Goal: Information Seeking & Learning: Learn about a topic

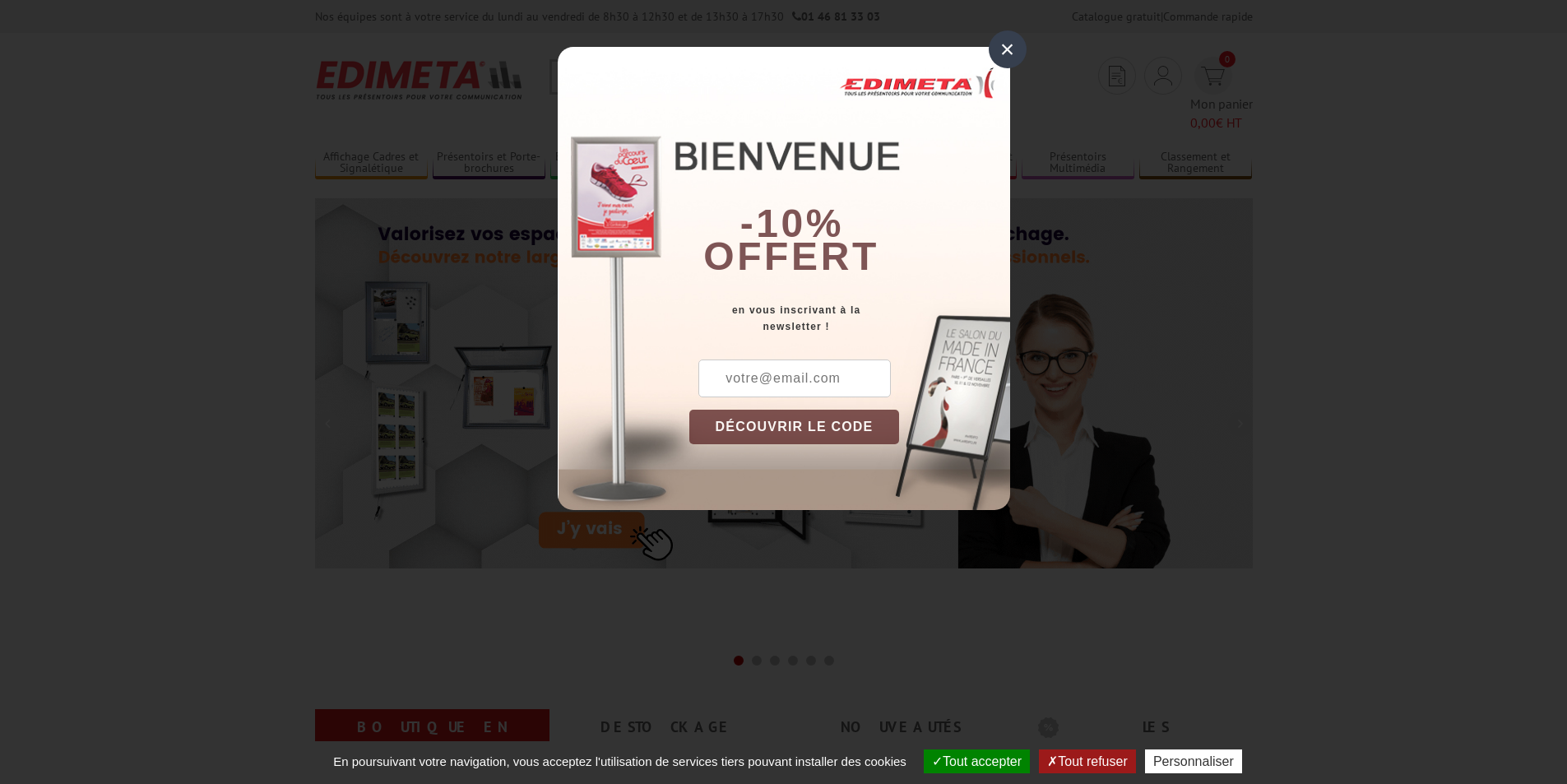
click at [1001, 50] on div "×" at bounding box center [1008, 50] width 38 height 38
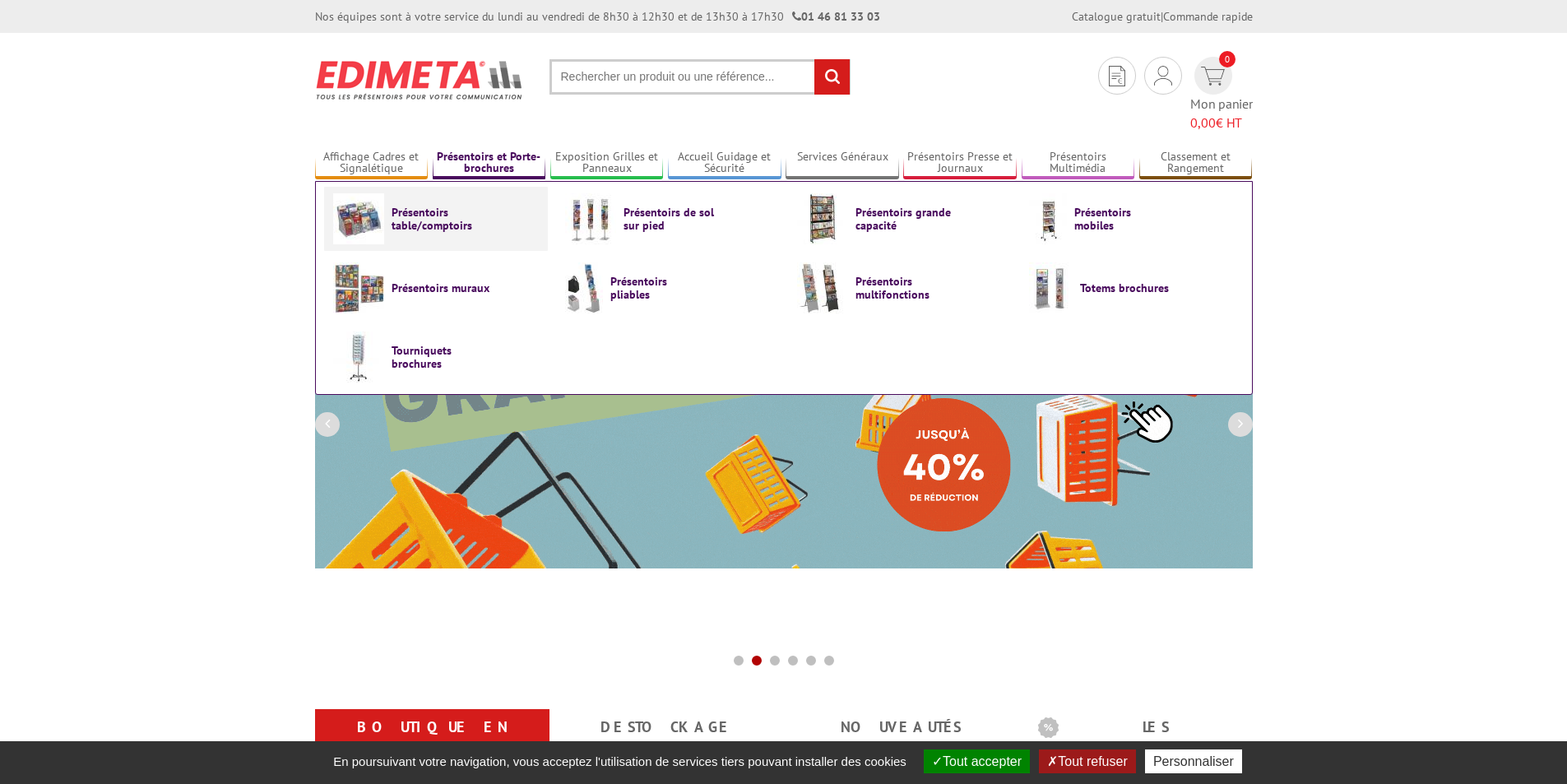
click at [437, 205] on span "Présentoirs table/comptoirs" at bounding box center [441, 219] width 99 height 26
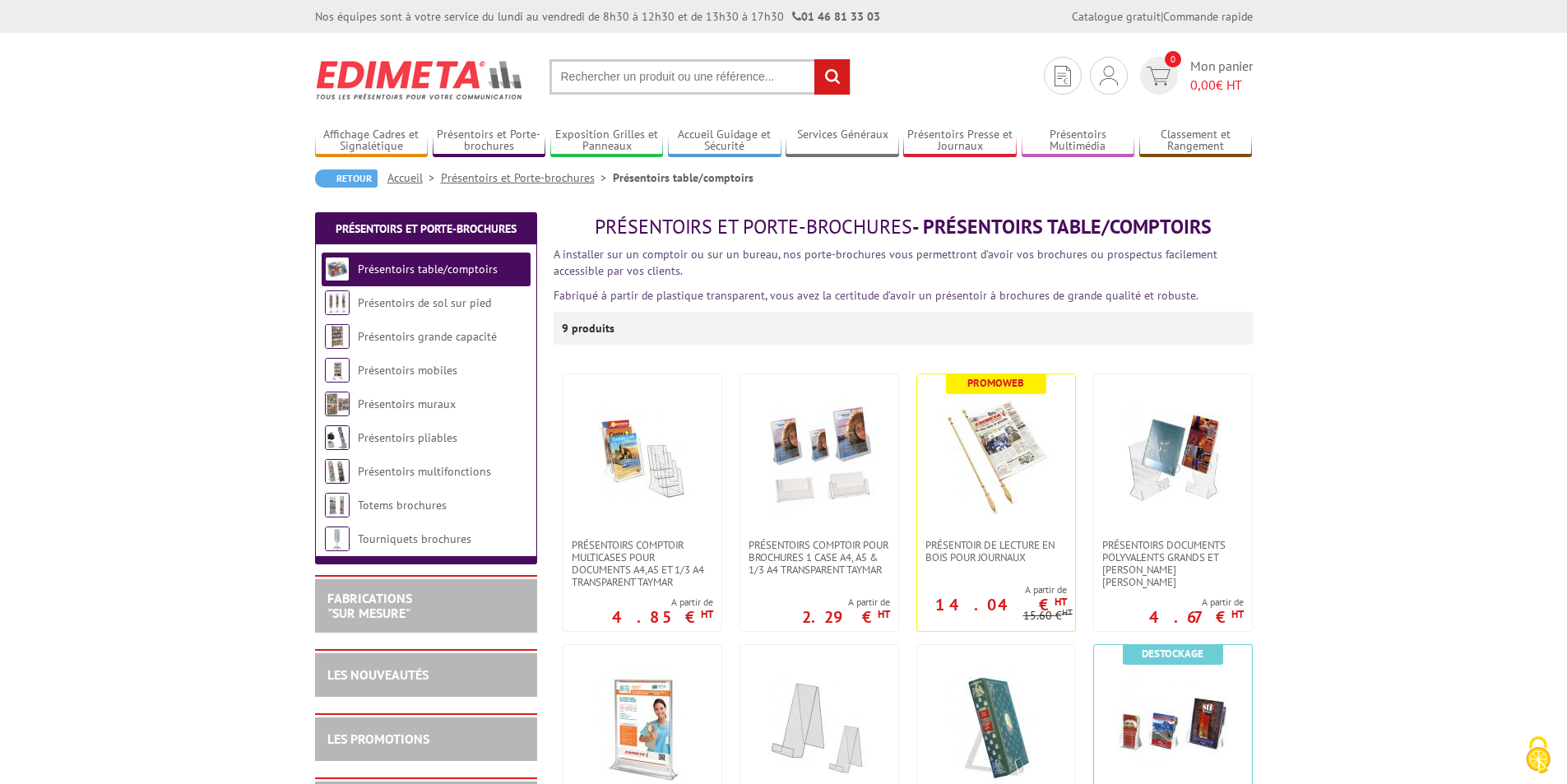
click at [433, 271] on link "Présentoirs table/comptoirs" at bounding box center [427, 269] width 140 height 15
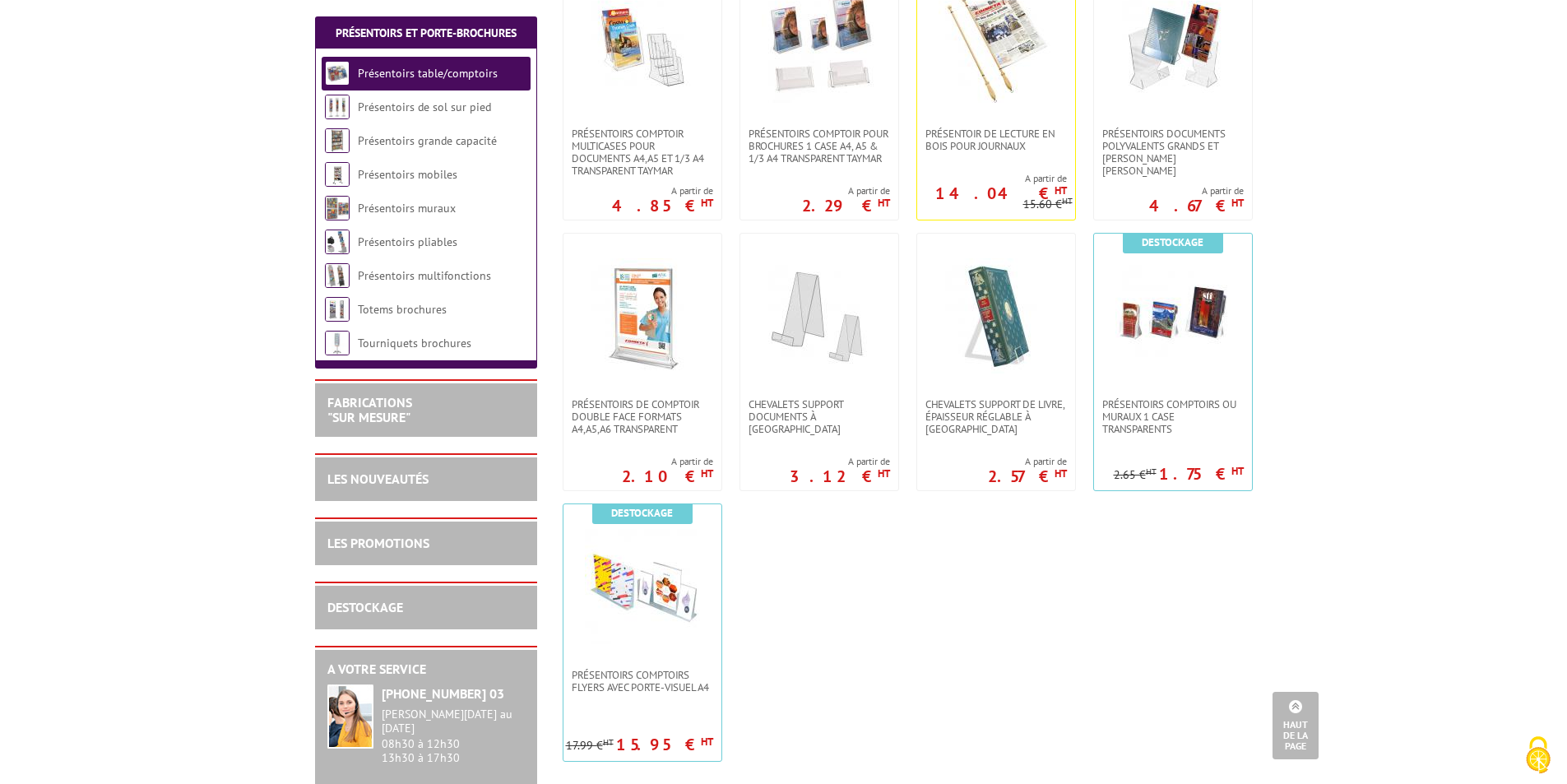
scroll to position [247, 0]
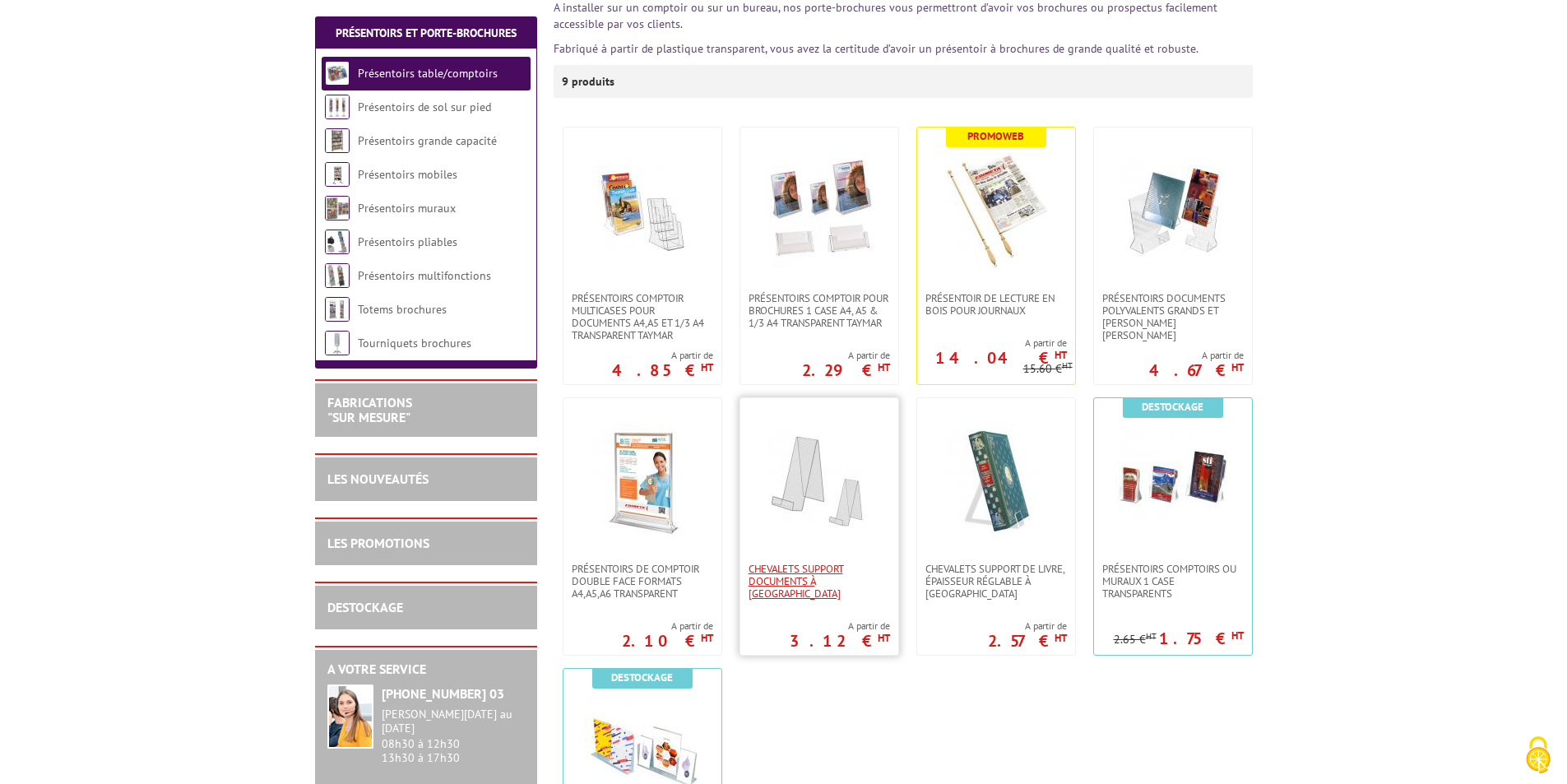
click at [830, 575] on span "CHEVALETS SUPPORT DOCUMENTS À [GEOGRAPHIC_DATA]" at bounding box center [819, 580] width 142 height 37
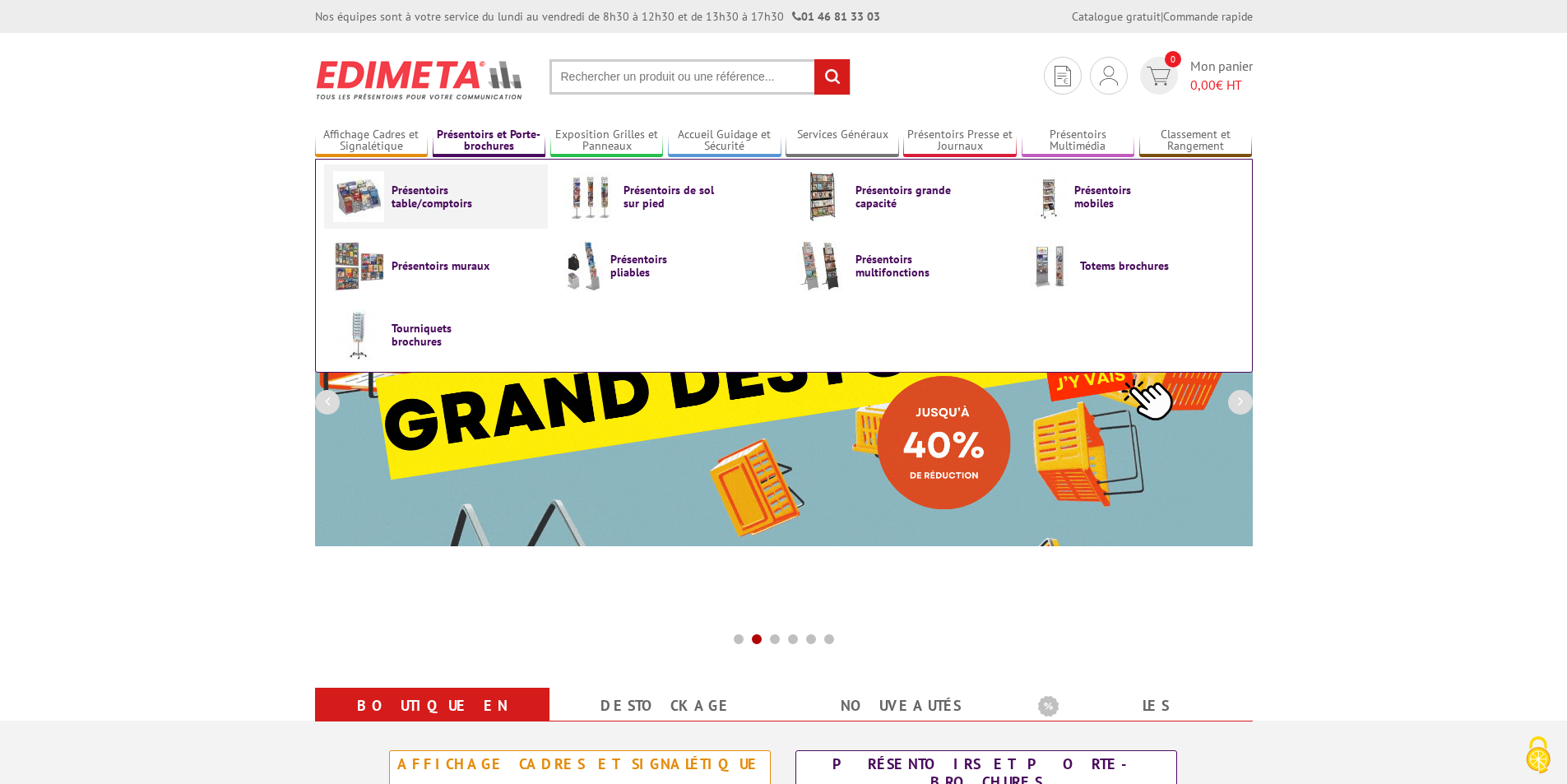
click at [430, 192] on span "Présentoirs table/comptoirs" at bounding box center [441, 197] width 99 height 26
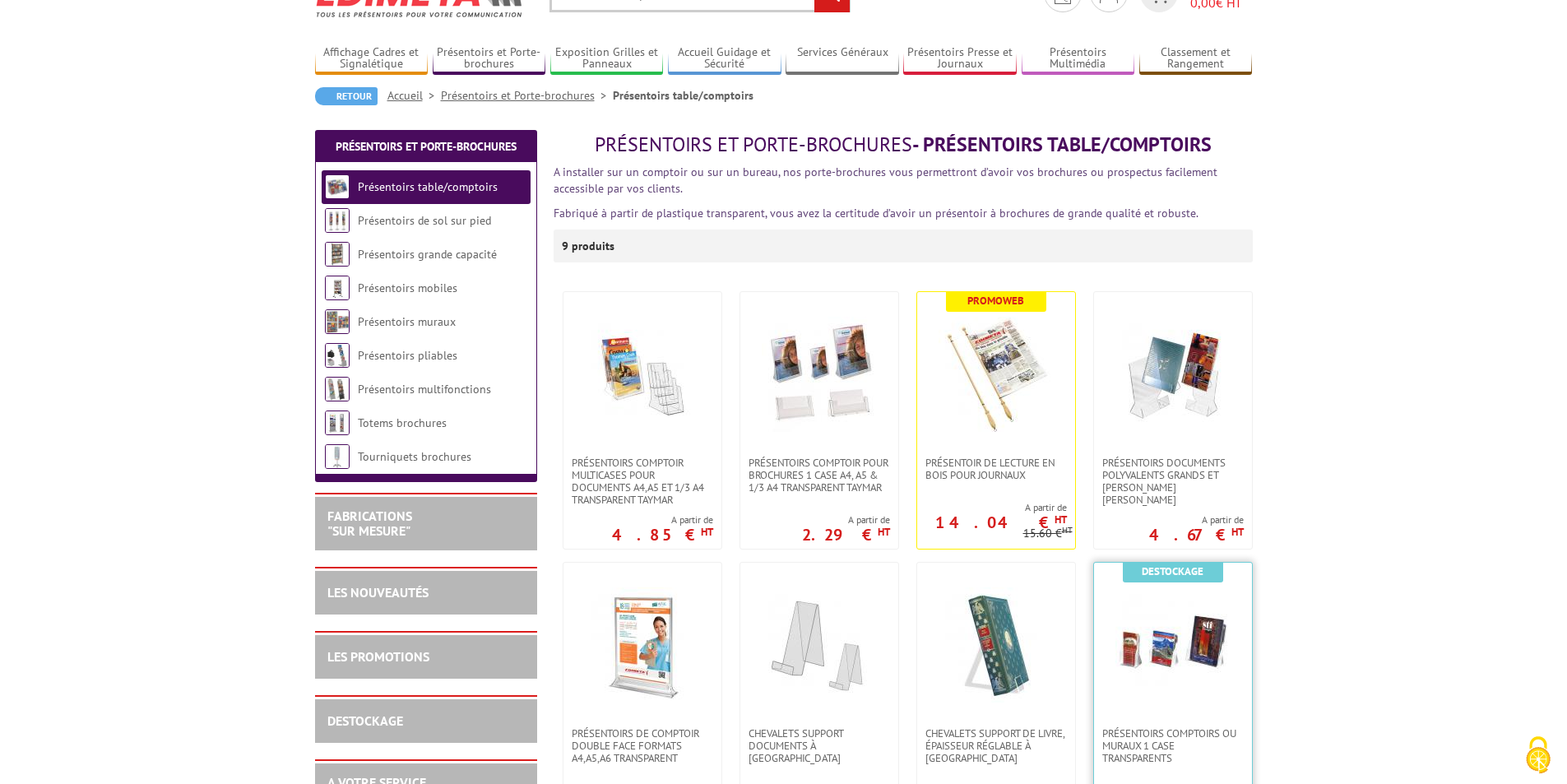
scroll to position [165, 0]
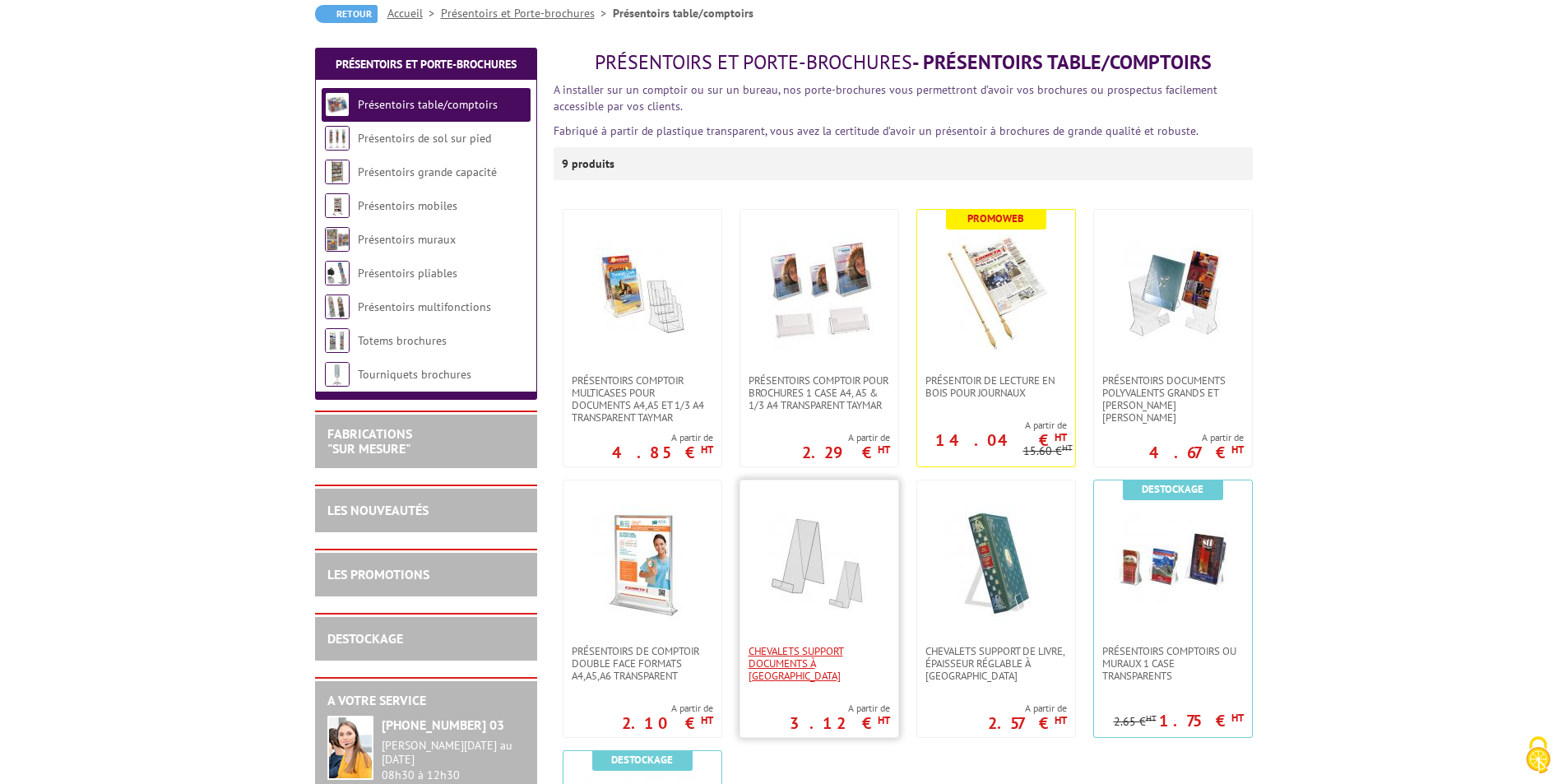
click at [802, 658] on span "CHEVALETS SUPPORT DOCUMENTS À POSER" at bounding box center [819, 663] width 142 height 37
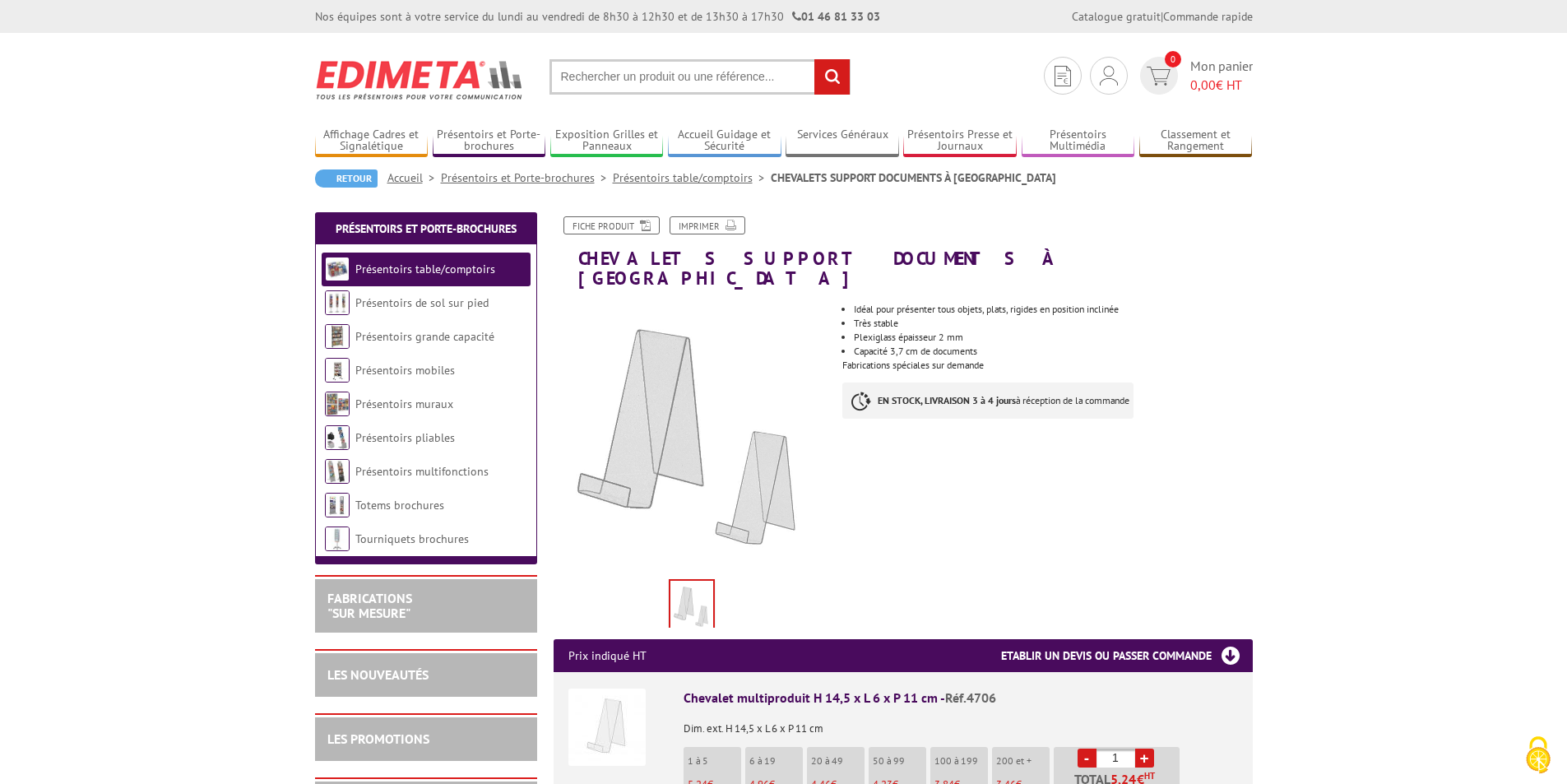
click at [448, 269] on link "Présentoirs table/comptoirs" at bounding box center [425, 269] width 140 height 15
